Goal: Information Seeking & Learning: Find specific fact

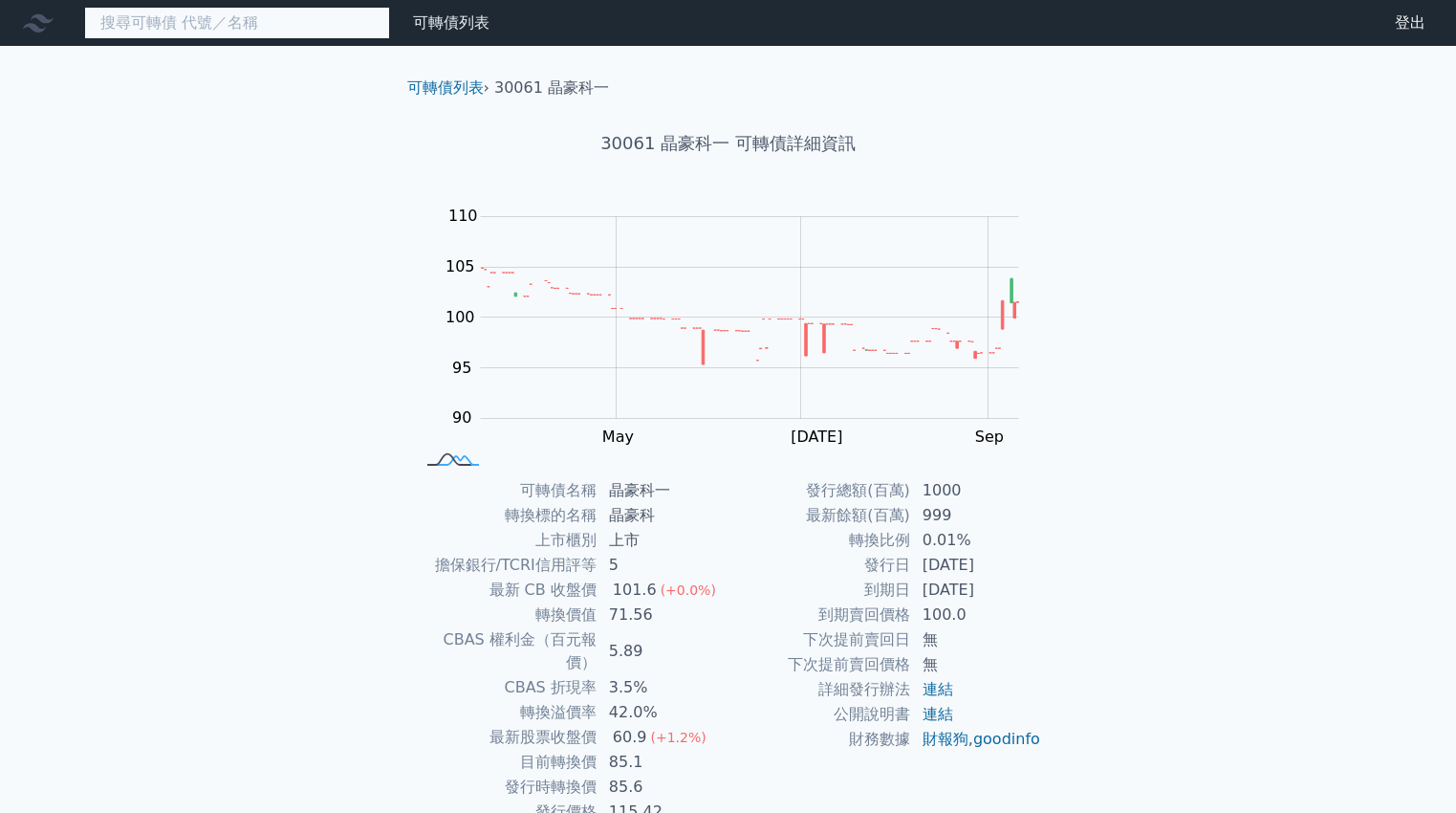
click at [229, 22] on input at bounding box center [236, 23] width 306 height 33
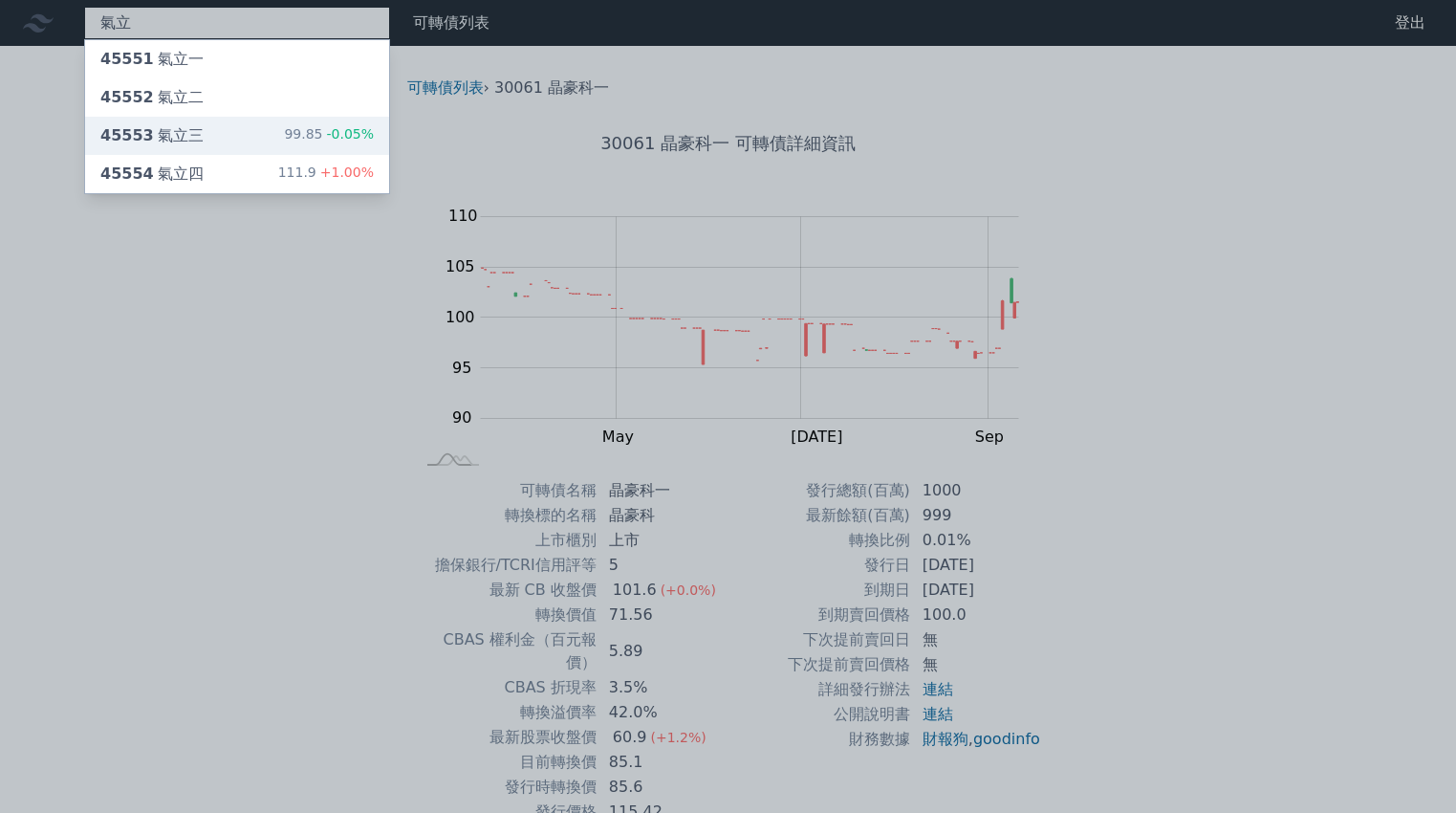
type input "氣立"
click at [240, 133] on div "45553 氣立三 99.85 -0.05%" at bounding box center [236, 136] width 304 height 39
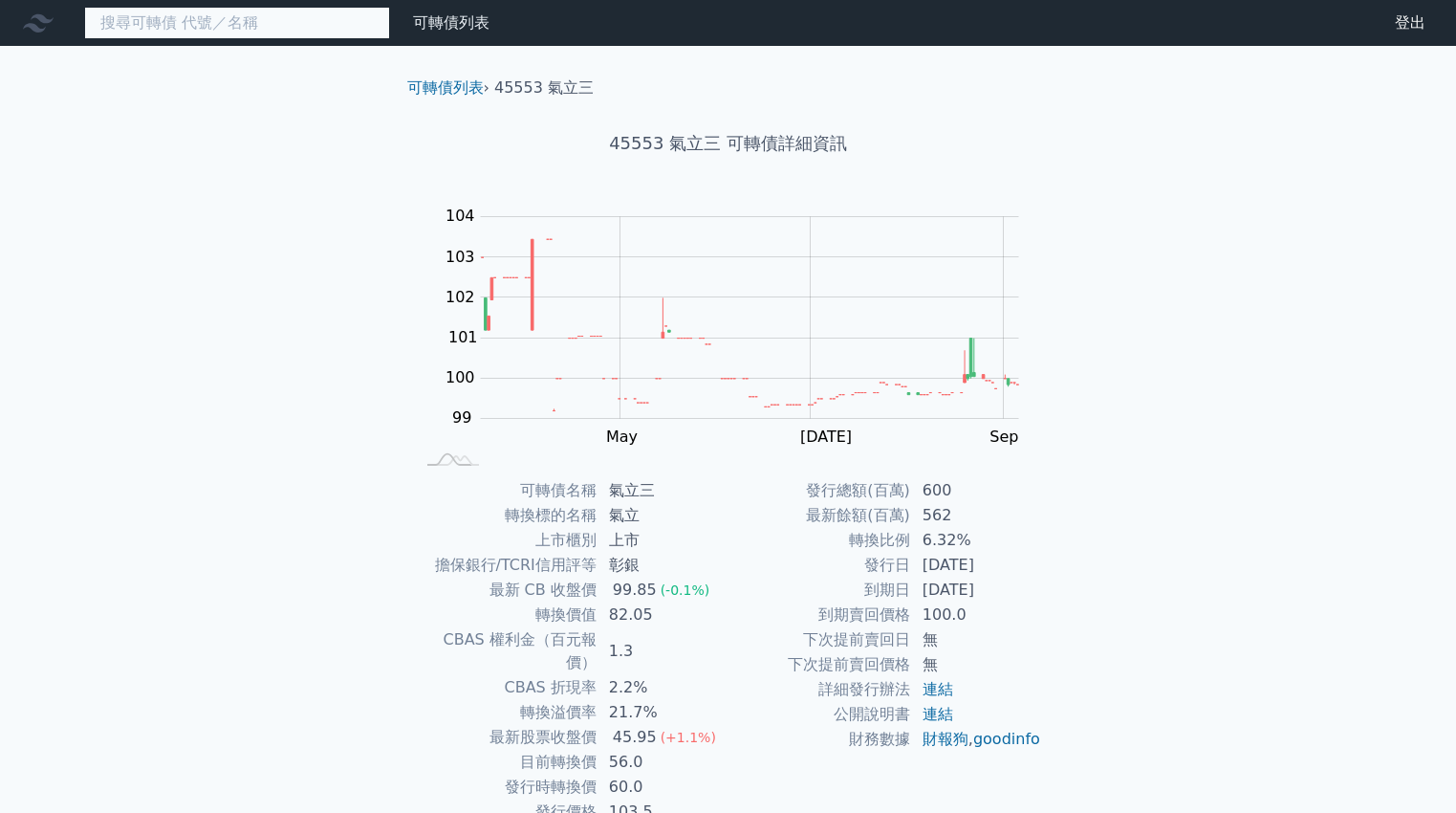
click at [272, 14] on input at bounding box center [236, 23] width 306 height 33
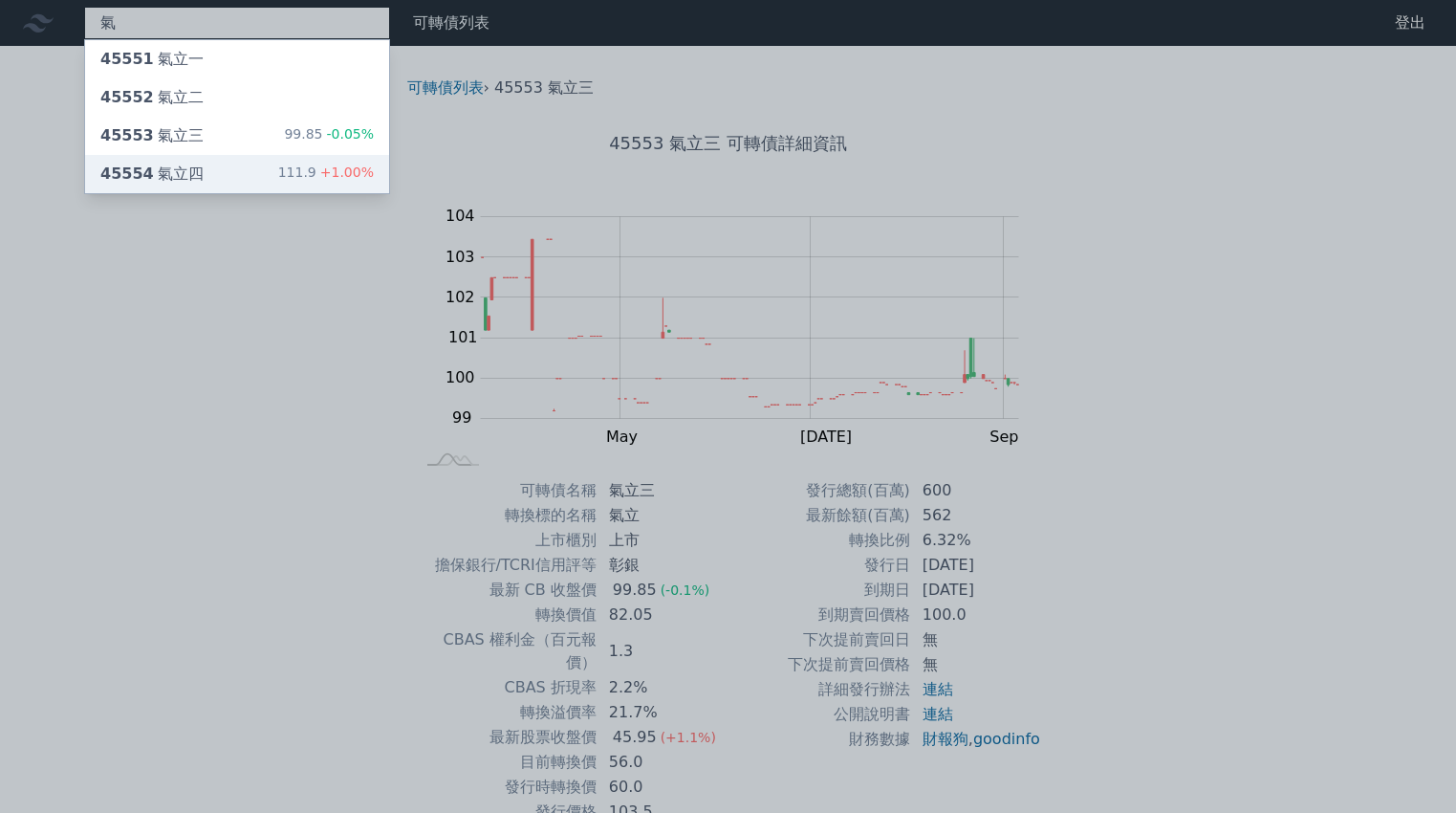
type input "氣"
click at [224, 169] on div "45554 氣立四 111.9 +1.00%" at bounding box center [236, 175] width 304 height 39
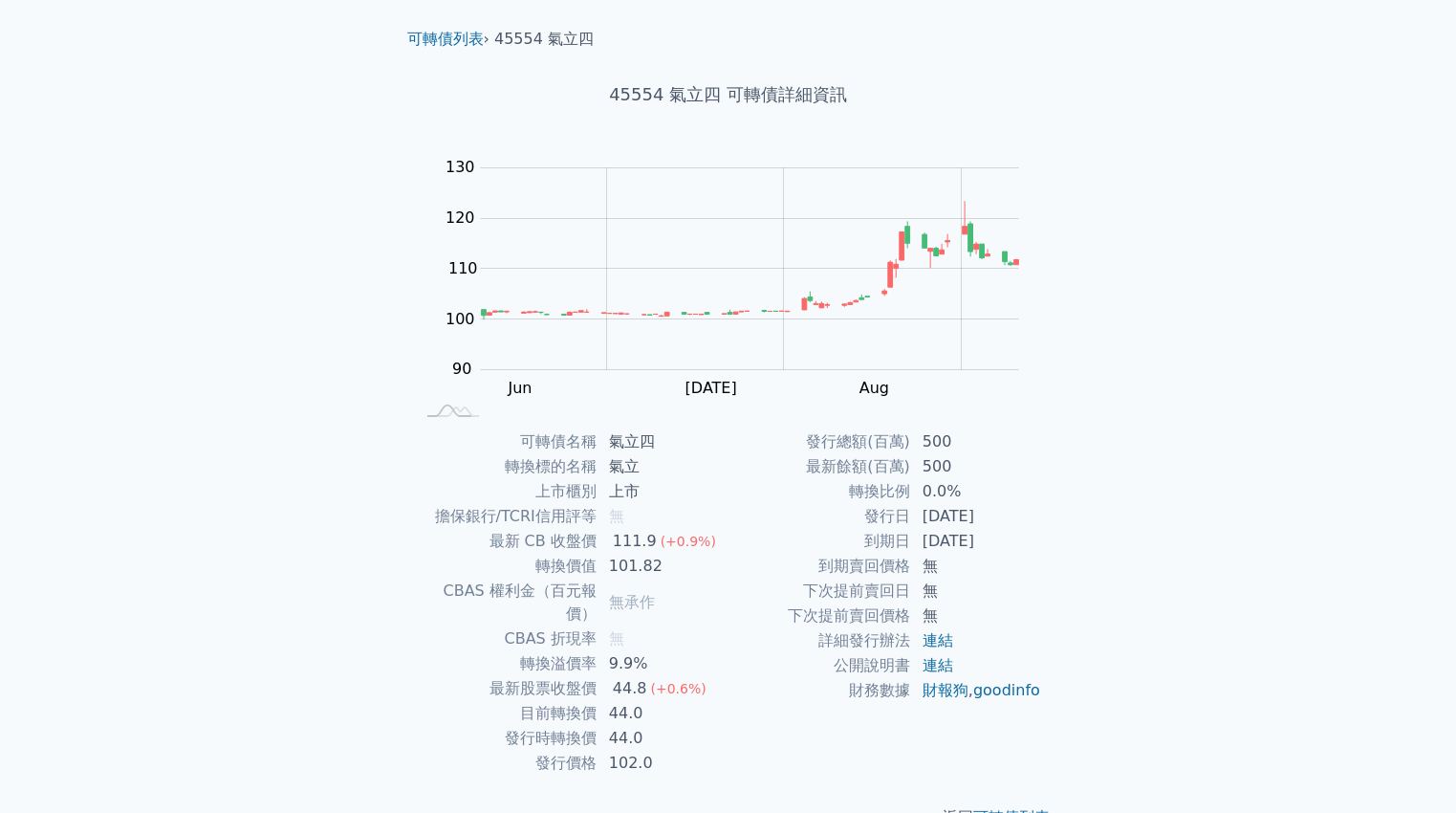
scroll to position [72, 0]
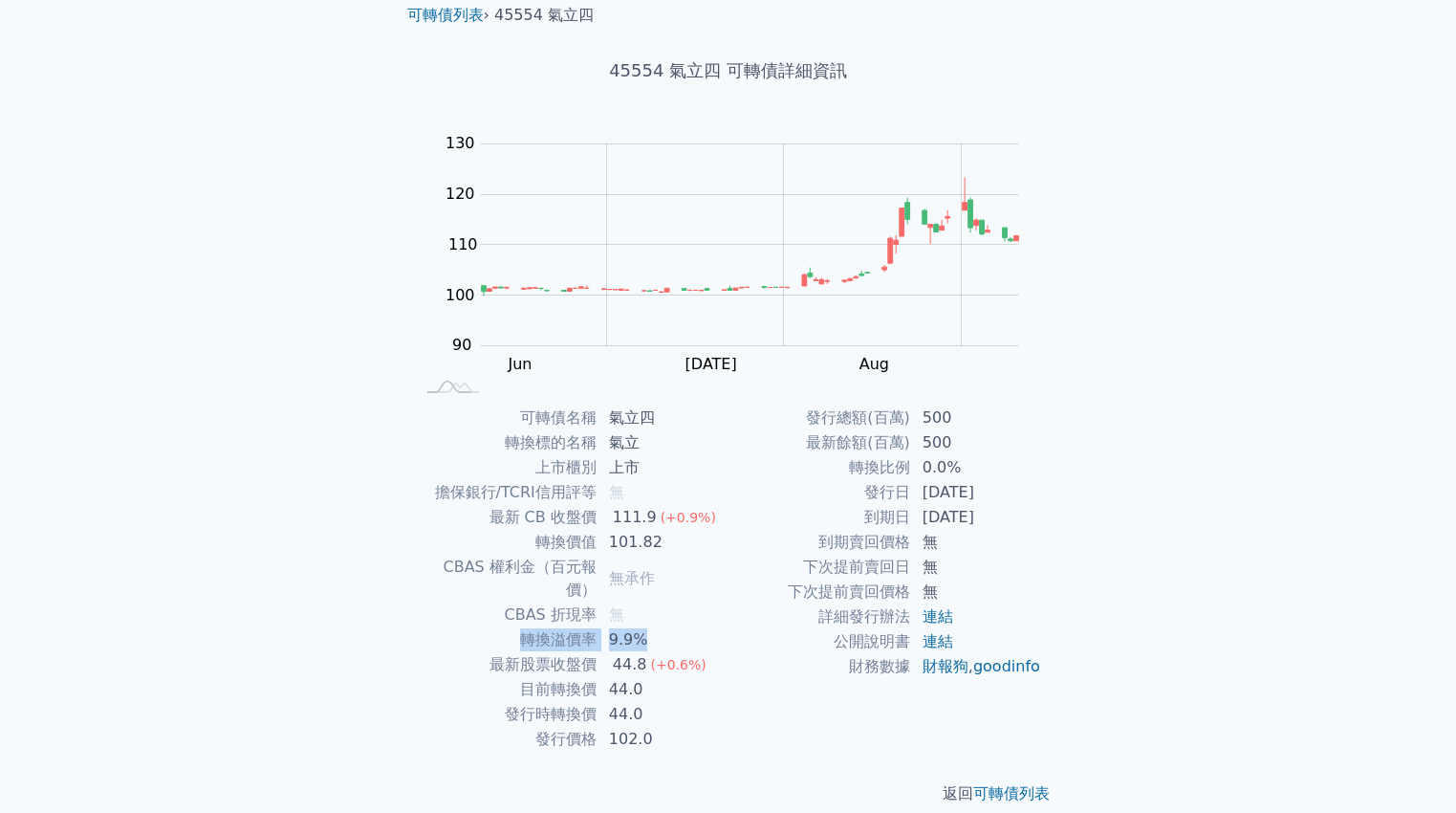
drag, startPoint x: 646, startPoint y: 625, endPoint x: 462, endPoint y: 625, distance: 184.0
click at [462, 628] on tr "轉換溢價率 9.9%" at bounding box center [571, 640] width 313 height 25
click at [1285, 610] on div "可轉債列表 財務數據 可轉債列表 財務數據 登出 登出 可轉債列表 › 45554 氣立四 45554 氣立四 可轉債詳細資訊 Zoom Out 100 85…" at bounding box center [728, 382] width 1456 height 908
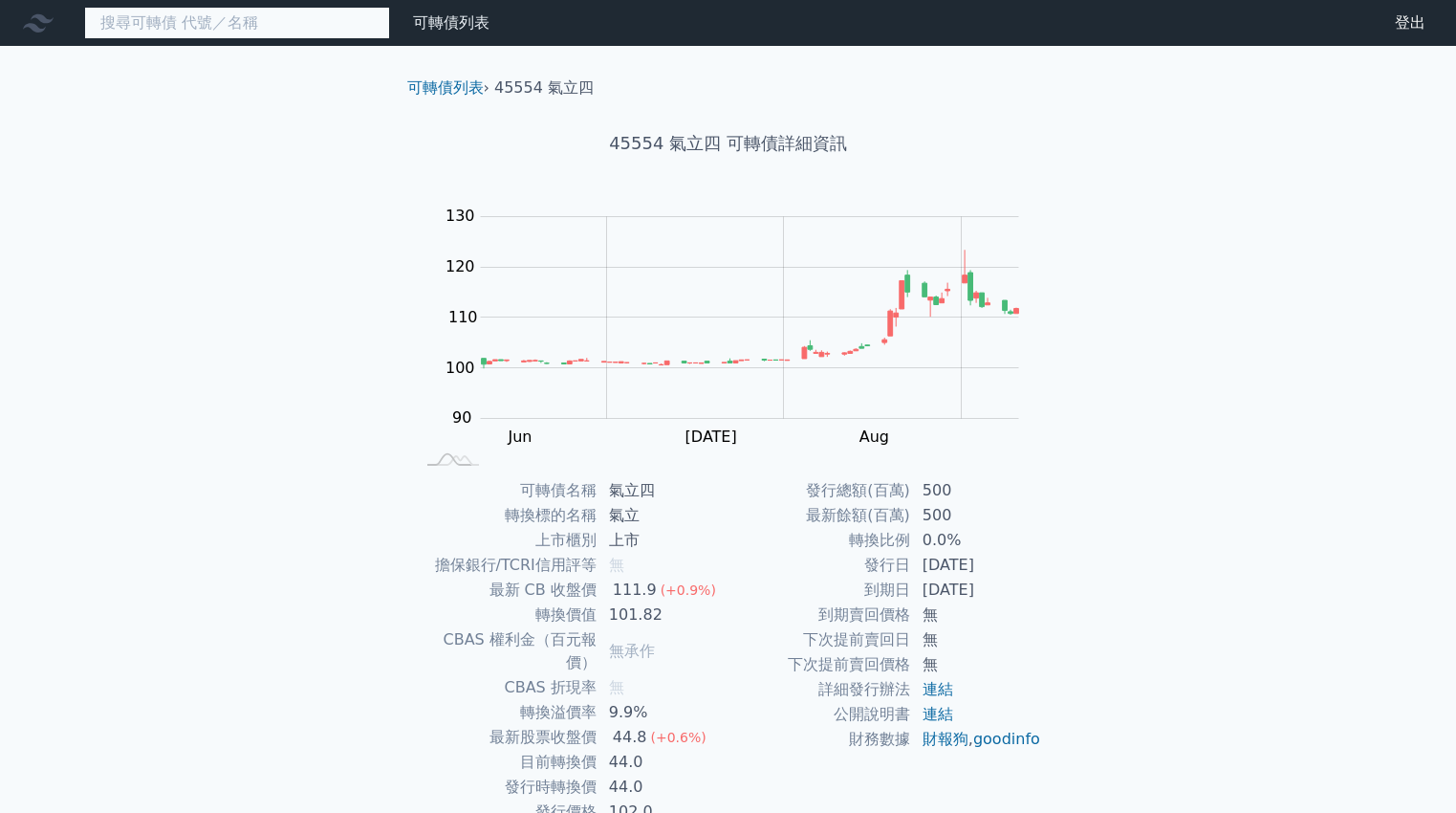
click at [248, 34] on input at bounding box center [236, 23] width 306 height 33
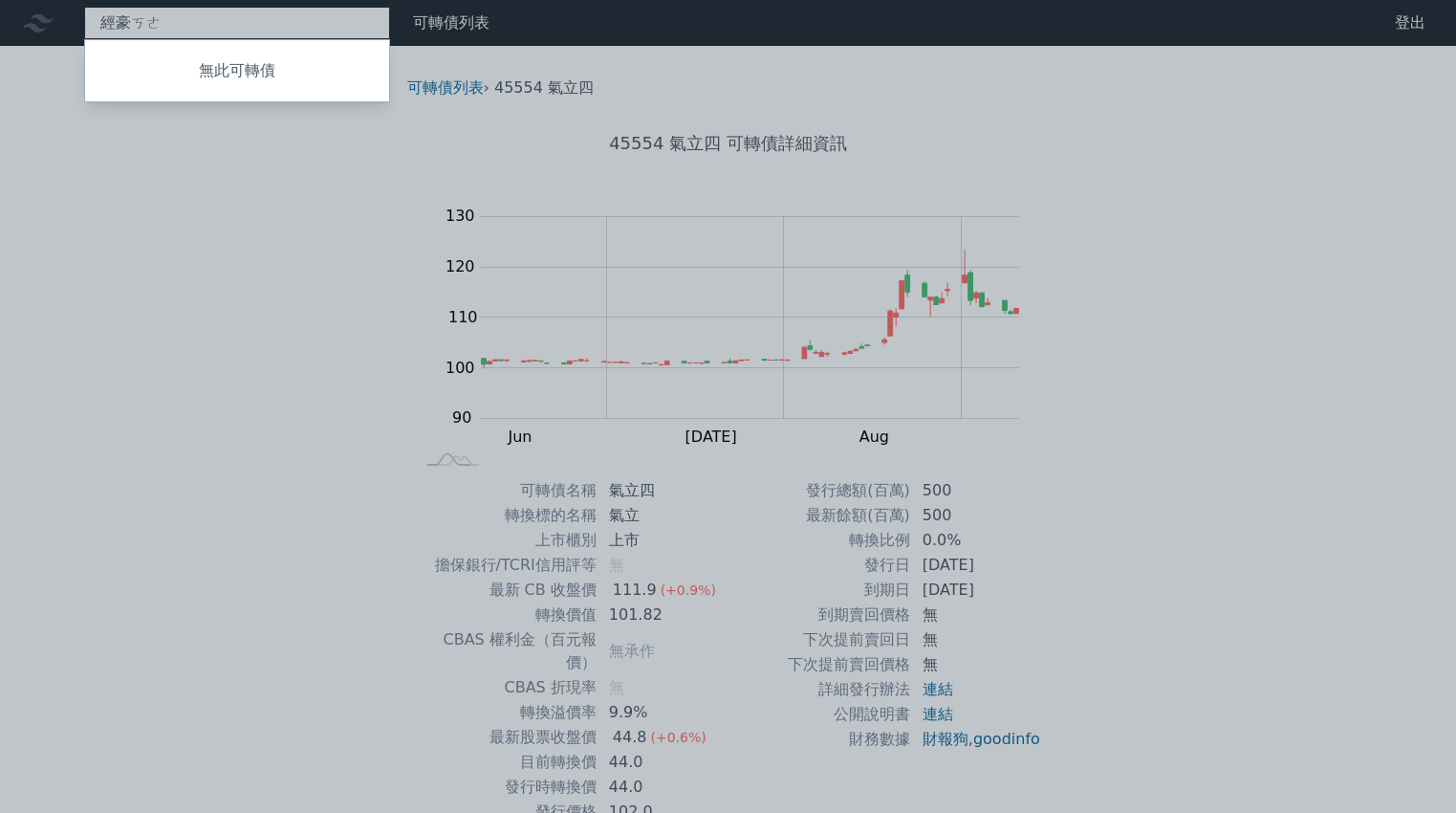
type input "晶豪科"
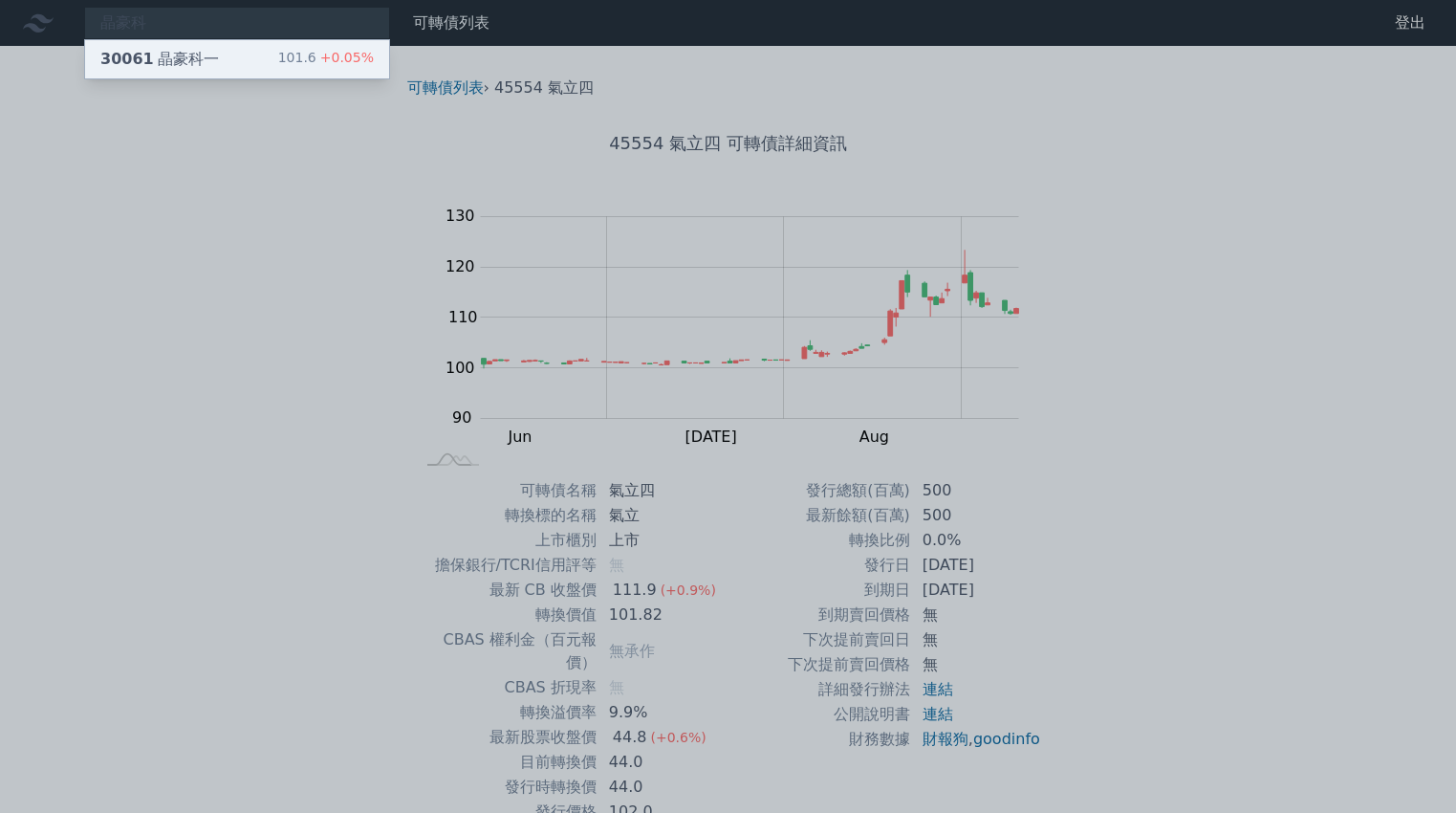
click at [242, 50] on div "30061 晶豪科一 101.6 +0.05%" at bounding box center [236, 60] width 304 height 39
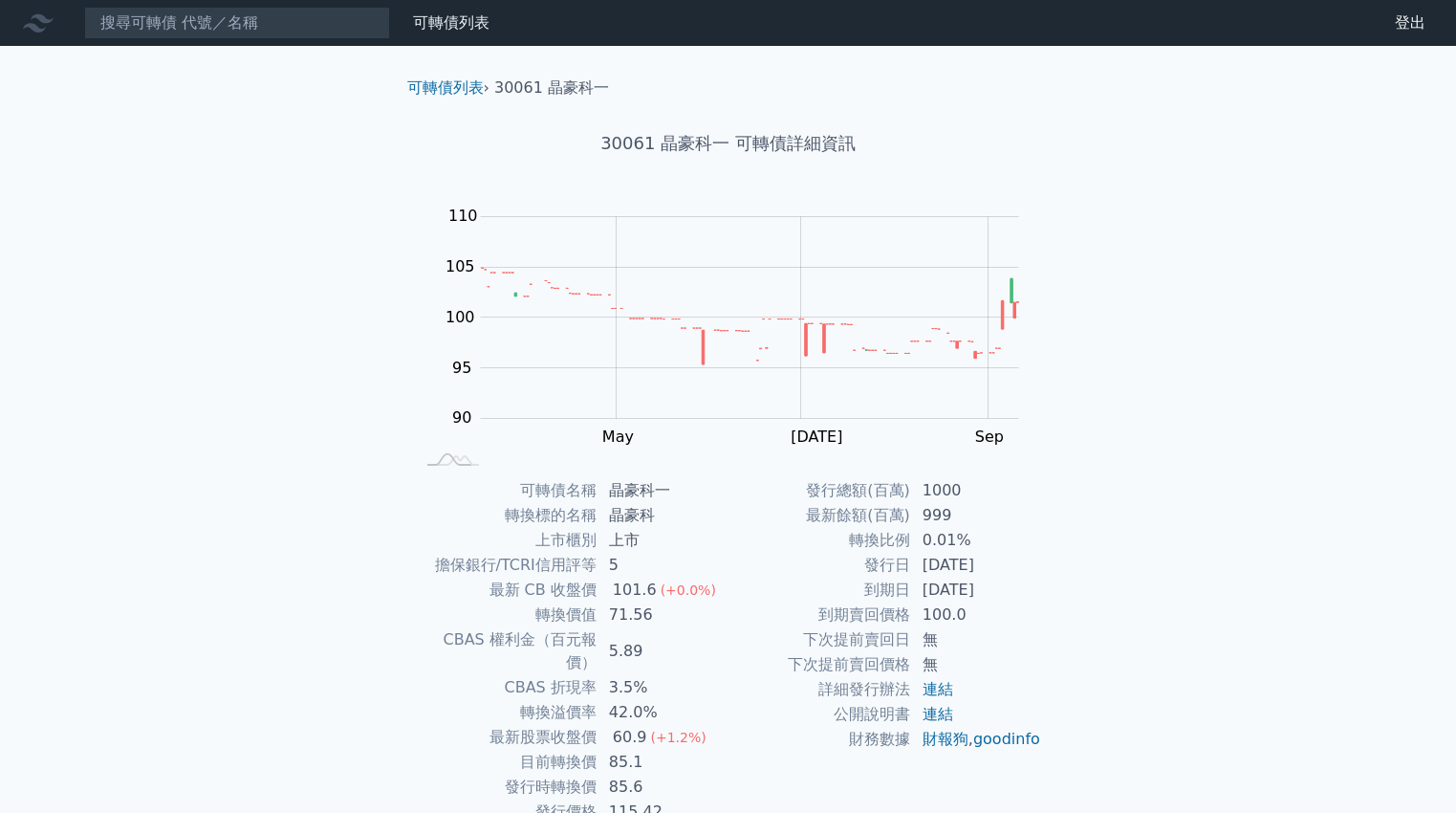
scroll to position [72, 0]
